Goal: Feedback & Contribution: Leave review/rating

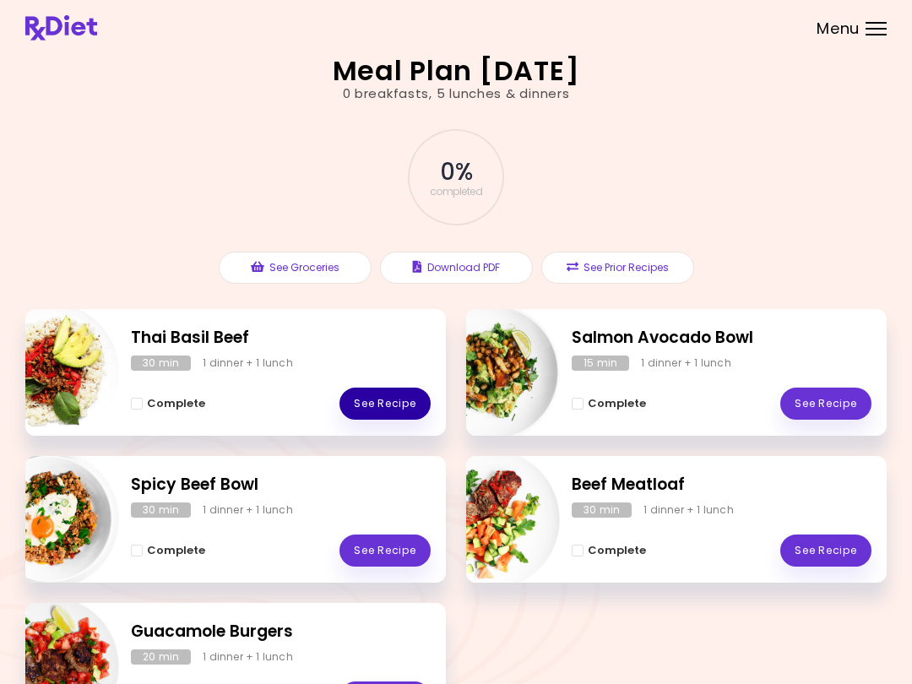
click at [403, 406] on link "See Recipe" at bounding box center [384, 403] width 91 height 32
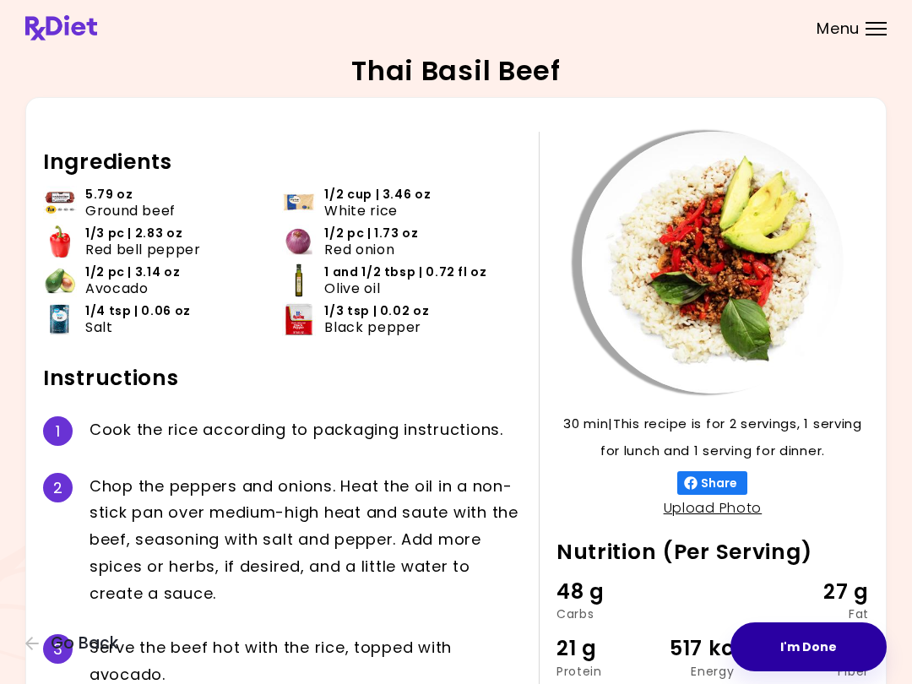
click at [806, 646] on button "I'm Done" at bounding box center [808, 646] width 156 height 49
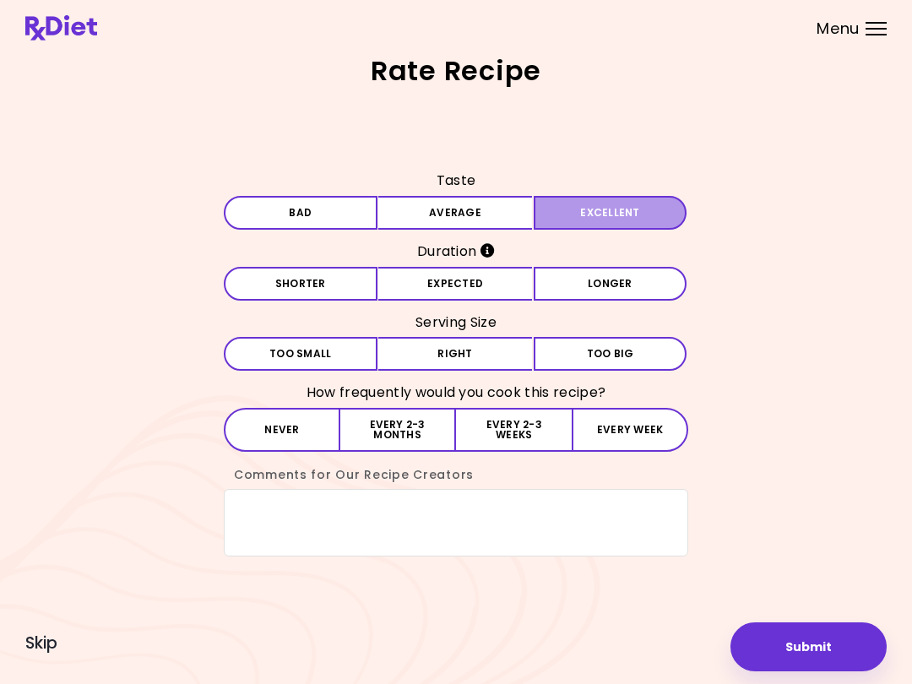
click at [624, 208] on button "Excellent" at bounding box center [610, 213] width 154 height 34
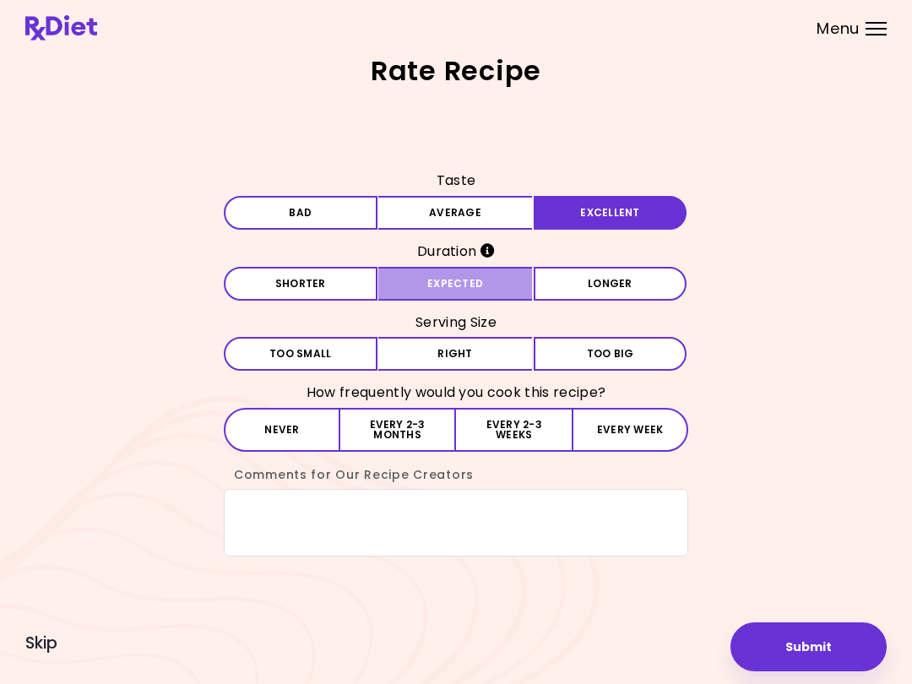
click at [489, 284] on button "Expected" at bounding box center [455, 284] width 154 height 34
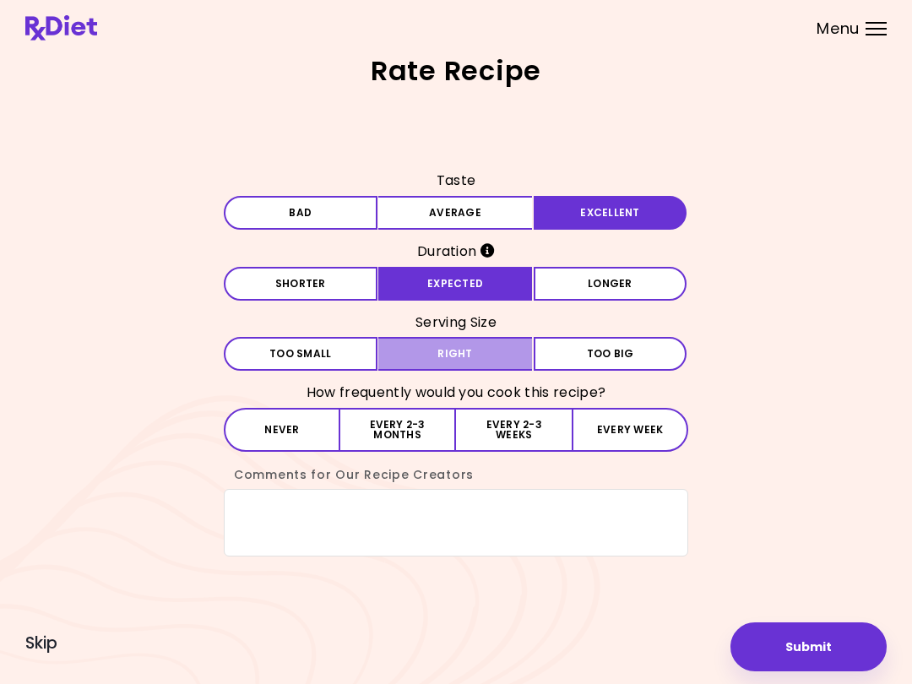
click at [499, 348] on button "Right" at bounding box center [455, 354] width 154 height 34
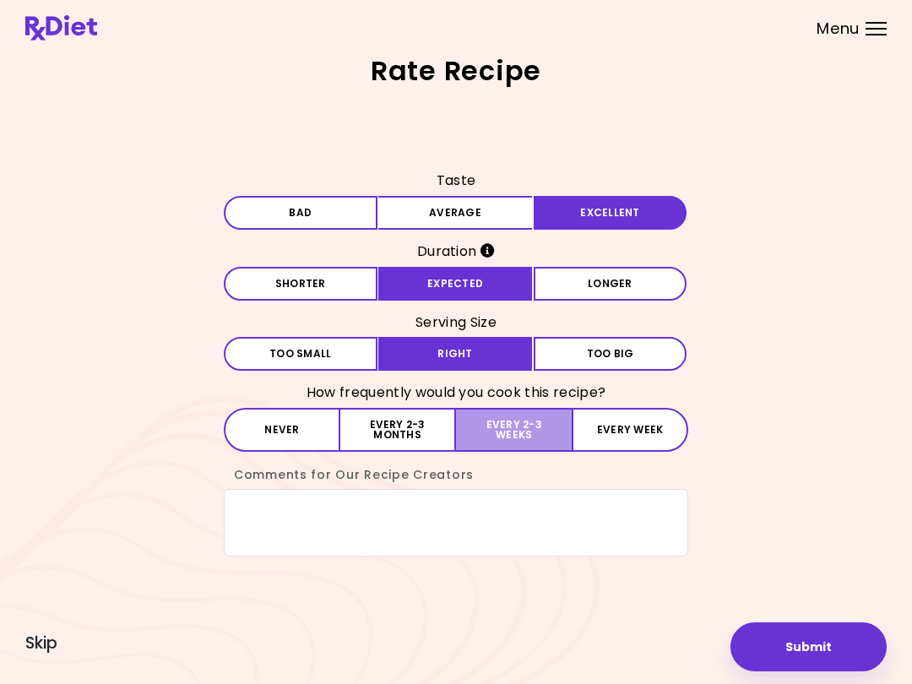
click at [517, 424] on button "Every 2-3 weeks" at bounding box center [514, 430] width 116 height 44
click at [804, 639] on button "Submit" at bounding box center [808, 646] width 156 height 49
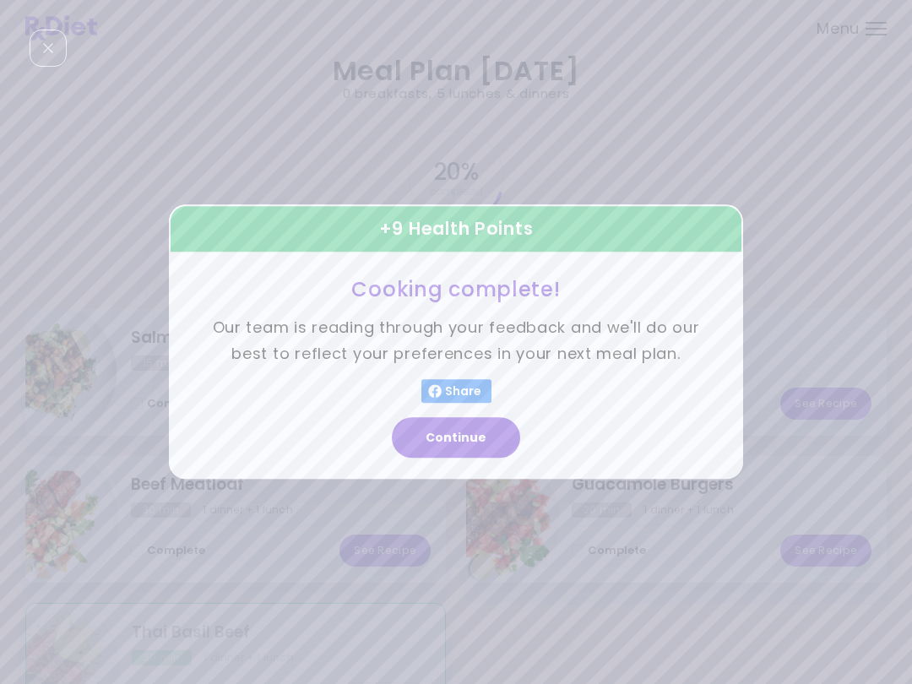
click at [483, 430] on button "Continue" at bounding box center [456, 438] width 128 height 41
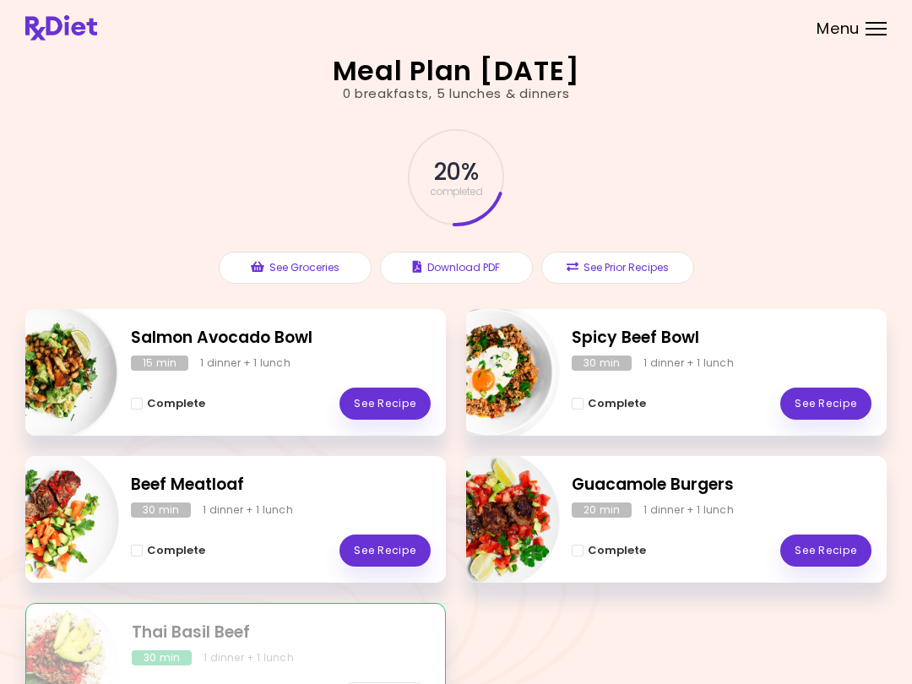
click at [409, 394] on link "See Recipe" at bounding box center [384, 403] width 91 height 32
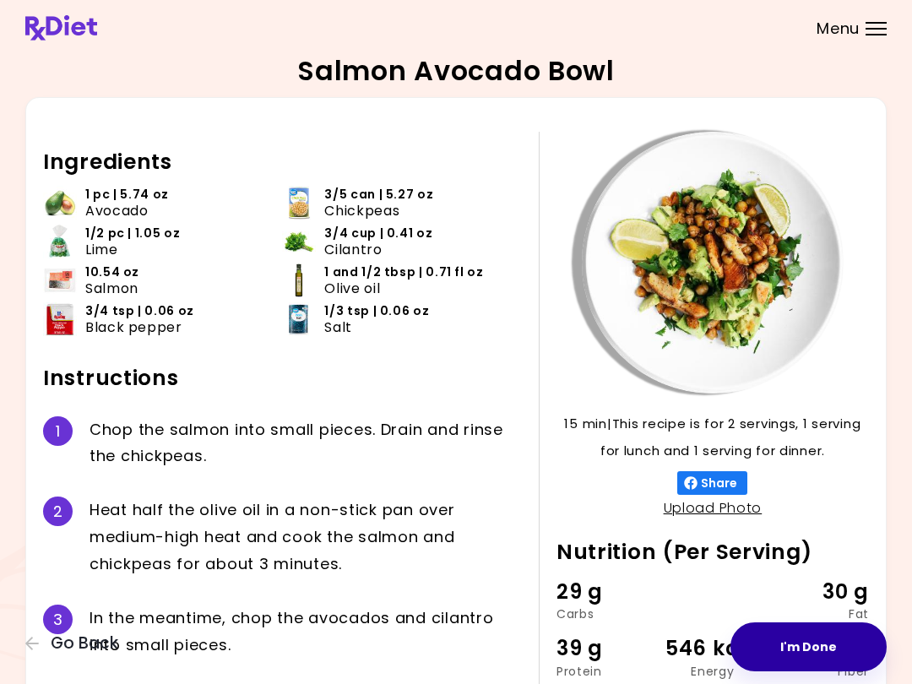
click at [789, 639] on button "I'm Done" at bounding box center [808, 646] width 156 height 49
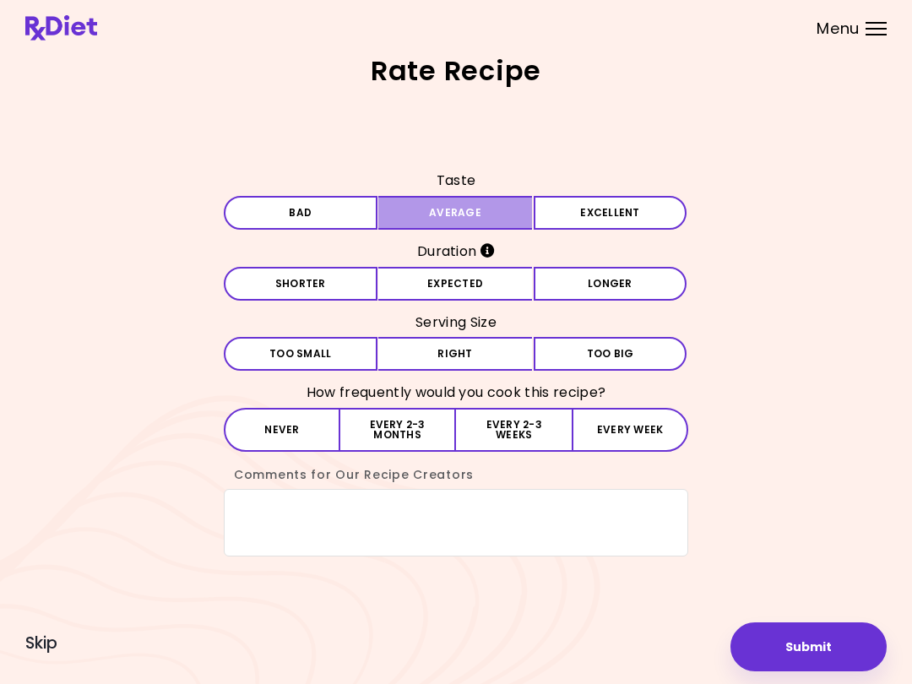
click at [498, 208] on button "Average" at bounding box center [455, 213] width 154 height 34
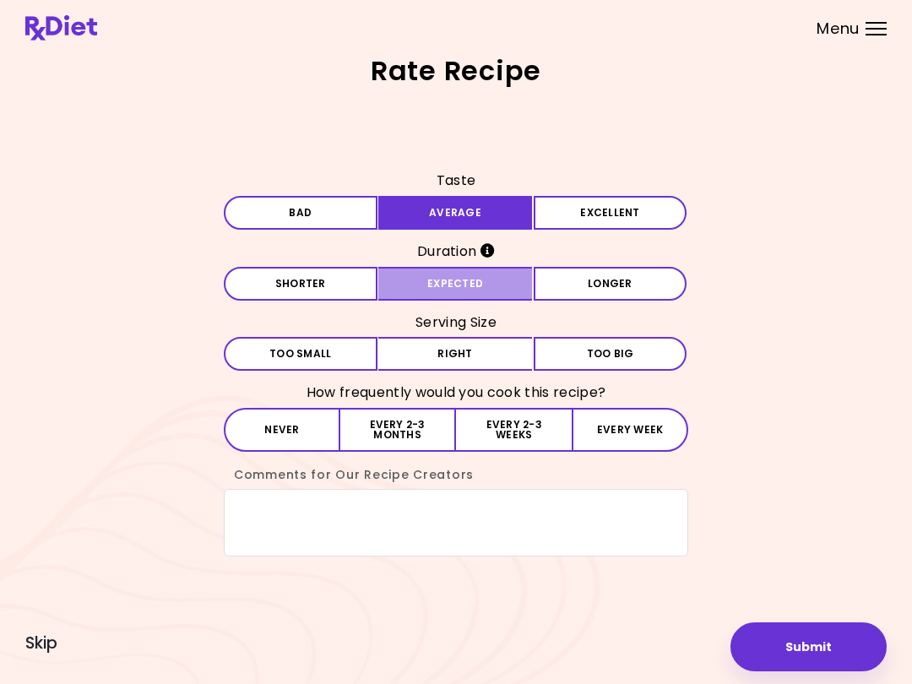
click at [494, 282] on button "Expected" at bounding box center [455, 284] width 154 height 34
click at [500, 344] on button "Right" at bounding box center [455, 354] width 154 height 34
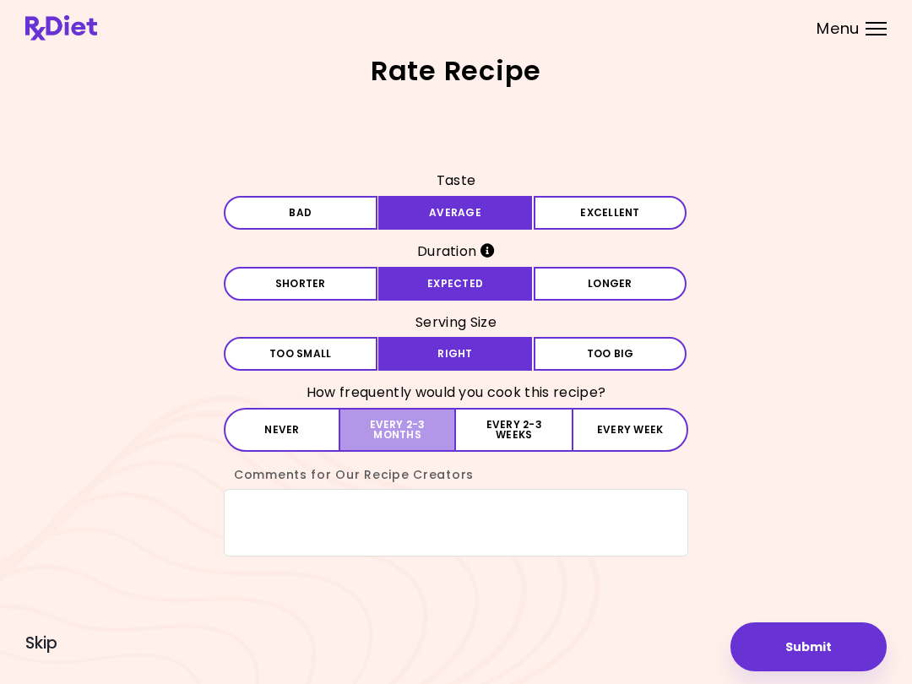
click at [408, 435] on button "Every 2-3 months" at bounding box center [398, 430] width 116 height 44
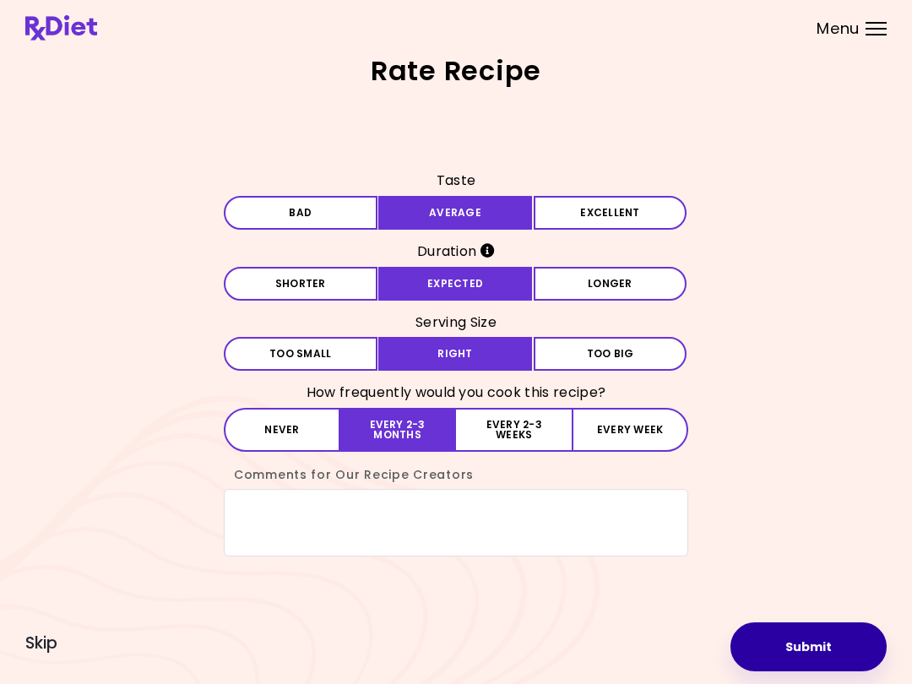
click at [811, 646] on button "Submit" at bounding box center [808, 646] width 156 height 49
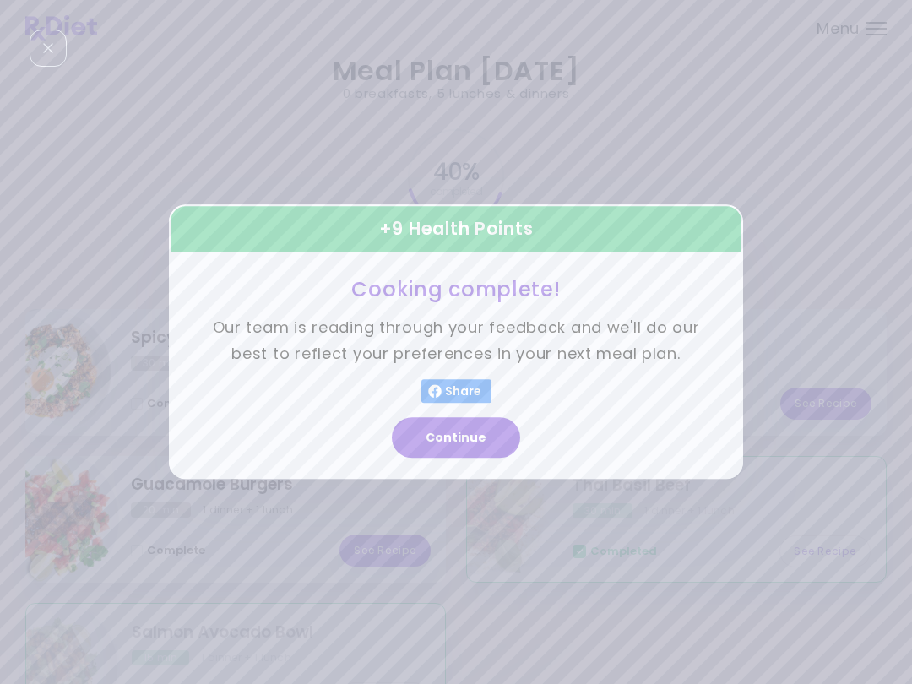
click at [477, 434] on button "Continue" at bounding box center [456, 438] width 128 height 41
